Goal: Information Seeking & Learning: Learn about a topic

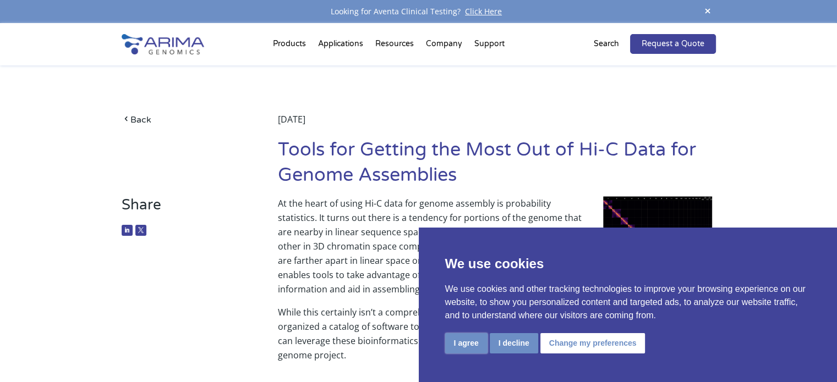
click at [452, 350] on button "I agree" at bounding box center [466, 343] width 42 height 20
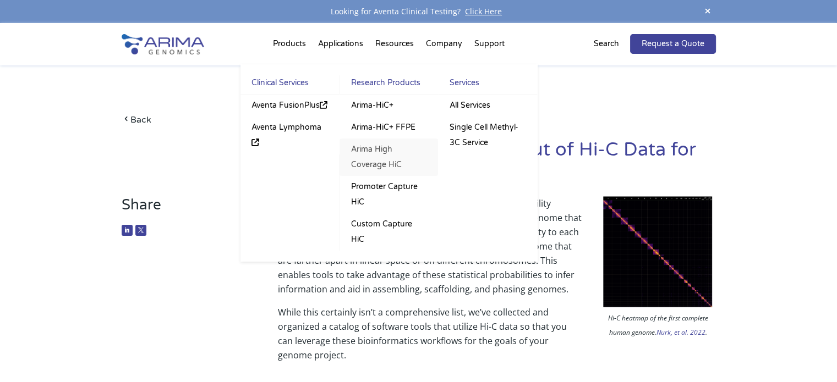
click at [376, 158] on link "Arima High Coverage HiC" at bounding box center [389, 157] width 99 height 37
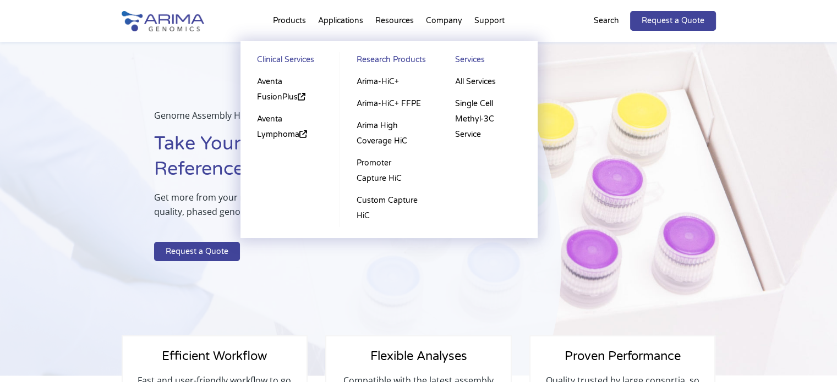
click at [302, 20] on li "Products Clinical Services Aventa FusionPlus Aventa Lymphoma Research Products …" at bounding box center [289, 22] width 45 height 37
click at [408, 59] on link "Research Products" at bounding box center [389, 61] width 76 height 19
